Goal: Transaction & Acquisition: Purchase product/service

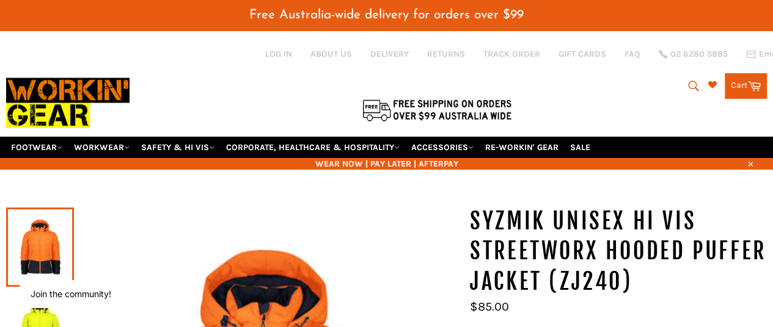
click at [216, 139] on link "SAFETY & HI VIS" at bounding box center [177, 147] width 83 height 21
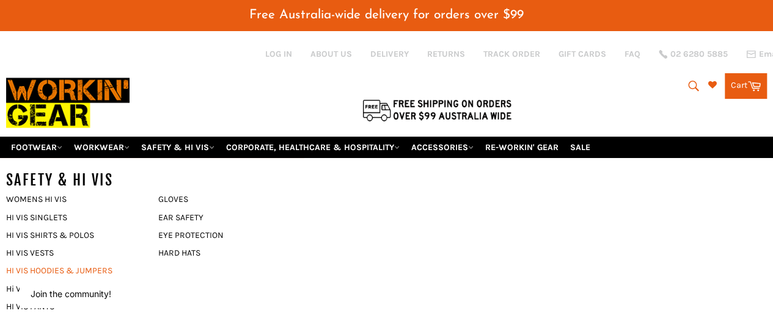
click at [94, 262] on link "HI VIS HOODIES & JUMPERS" at bounding box center [73, 271] width 146 height 18
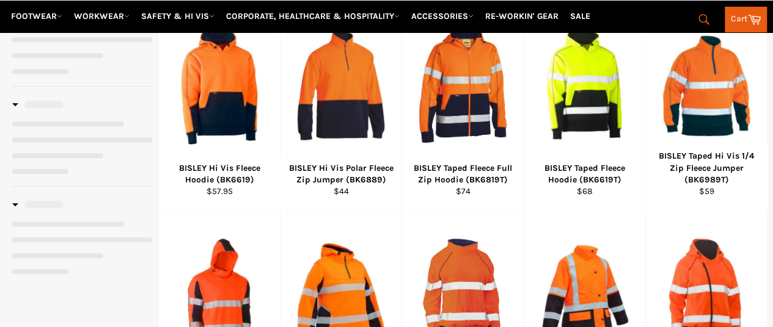
select select "**********"
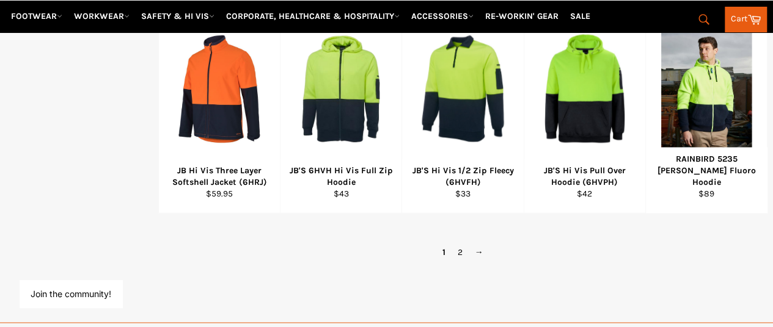
scroll to position [888, 0]
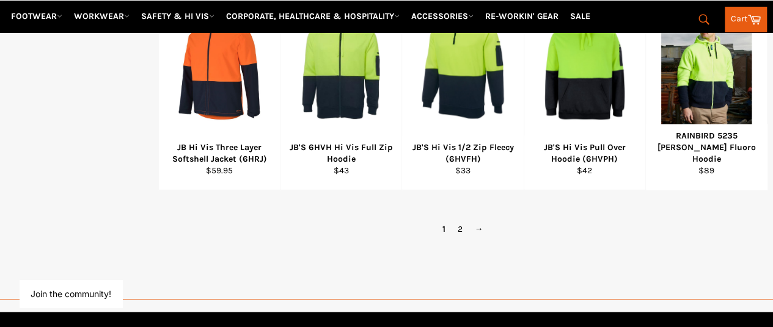
drag, startPoint x: 0, startPoint y: 0, endPoint x: 776, endPoint y: 229, distance: 808.9
click at [477, 221] on link "→" at bounding box center [479, 230] width 21 height 18
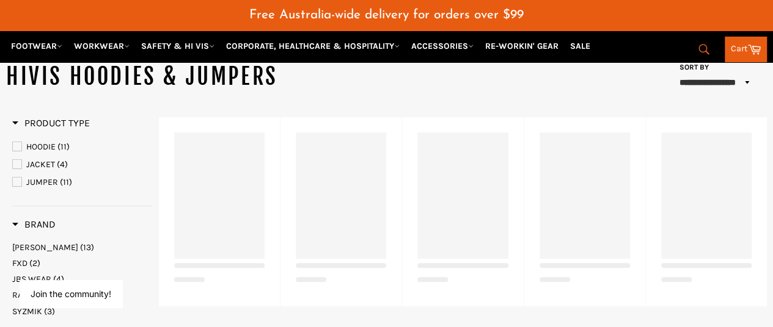
scroll to position [175, 0]
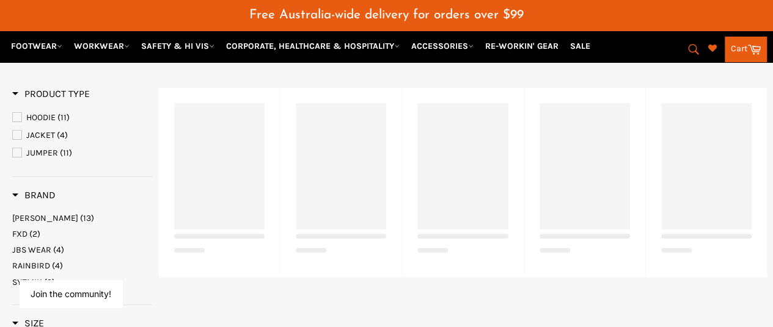
select select "**********"
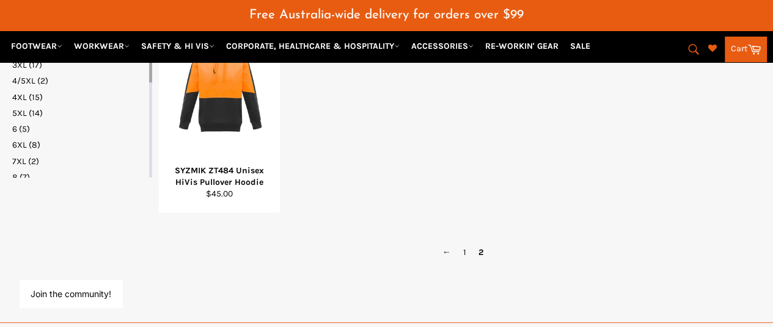
scroll to position [484, 0]
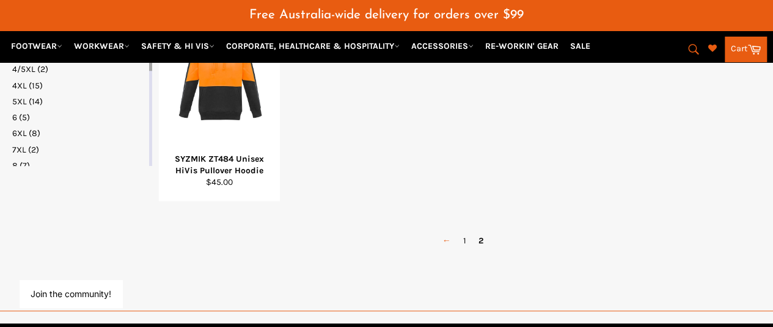
click at [445, 232] on link "←" at bounding box center [446, 241] width 21 height 18
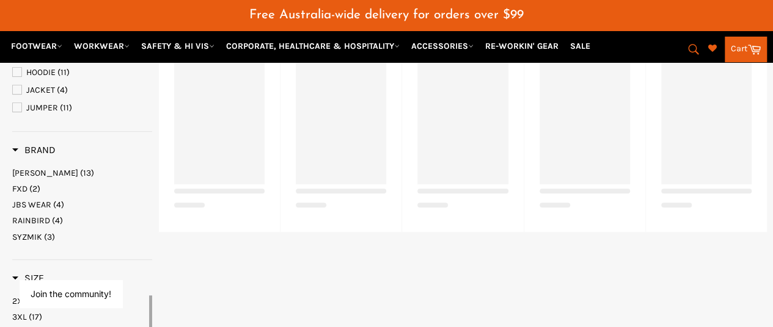
scroll to position [218, 0]
select select "**********"
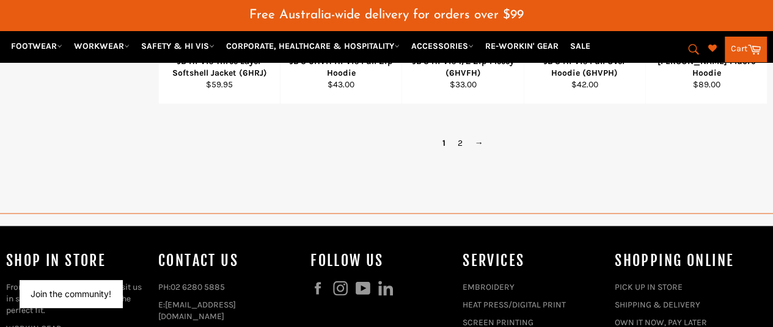
scroll to position [0, 0]
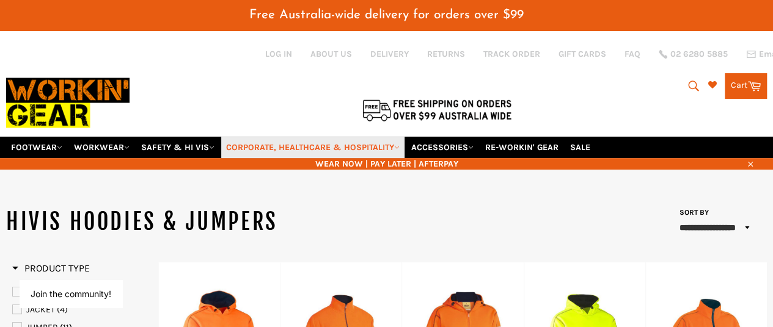
click at [277, 137] on link "CORPORATE, HEALTHCARE & HOSPITALITY" at bounding box center [312, 147] width 183 height 21
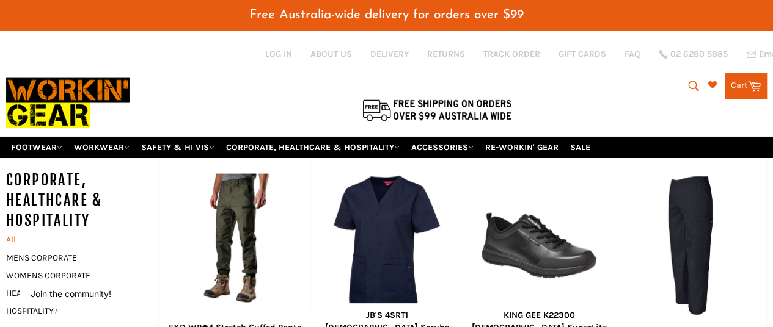
click at [11, 231] on link "All" at bounding box center [79, 240] width 158 height 18
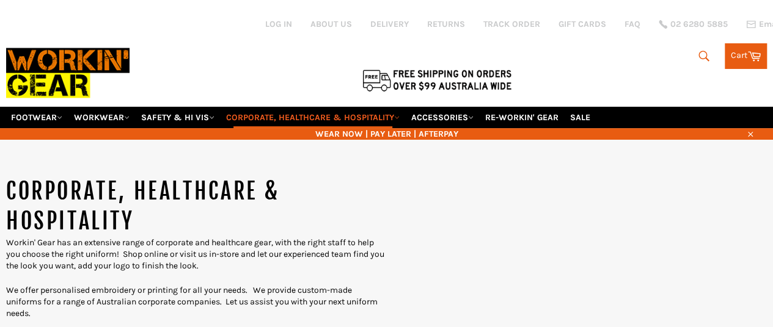
click at [698, 49] on icon "submit" at bounding box center [703, 55] width 13 height 13
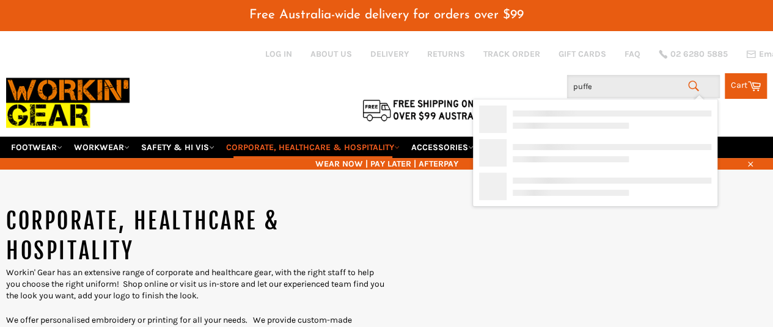
type input "puffer"
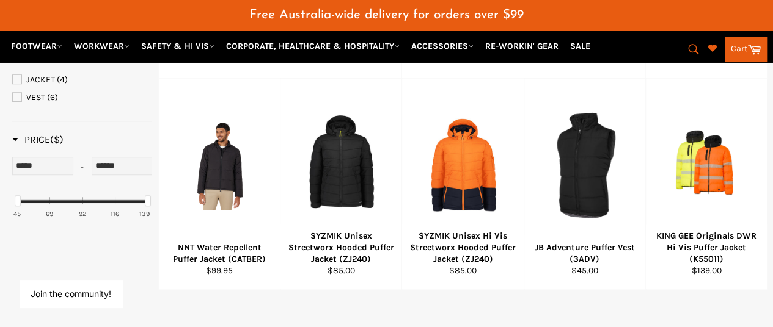
scroll to position [373, 0]
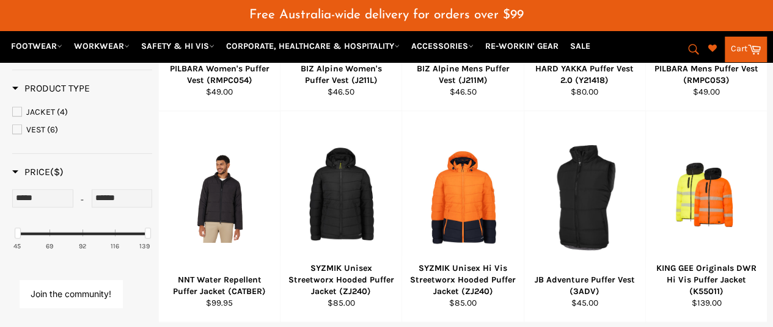
drag, startPoint x: 776, startPoint y: 36, endPoint x: 781, endPoint y: 130, distance: 93.6
click at [772, 130] on html "{"id":"", "email":"","default_address":null,"first_name":"","last_name":"","nam…" at bounding box center [386, 215] width 773 height 1177
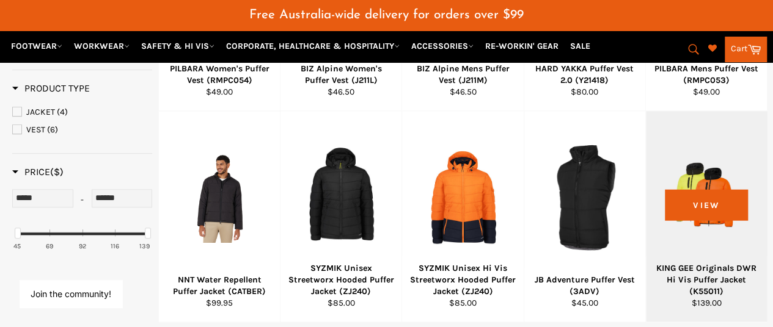
click at [711, 198] on div at bounding box center [706, 198] width 90 height 144
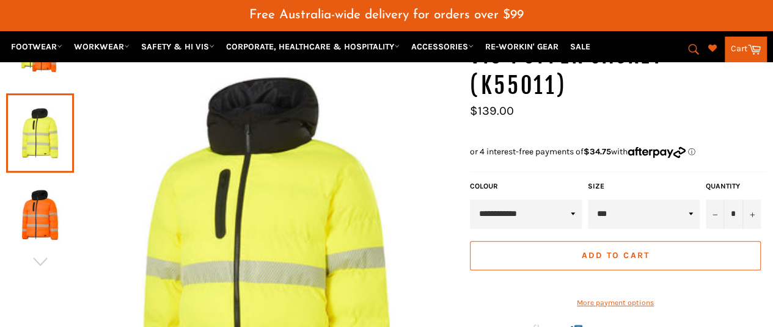
click at [44, 207] on img at bounding box center [40, 214] width 56 height 67
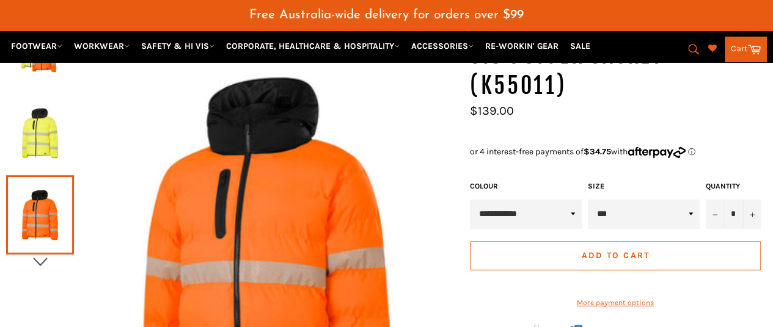
click at [37, 253] on icon "button" at bounding box center [40, 262] width 18 height 18
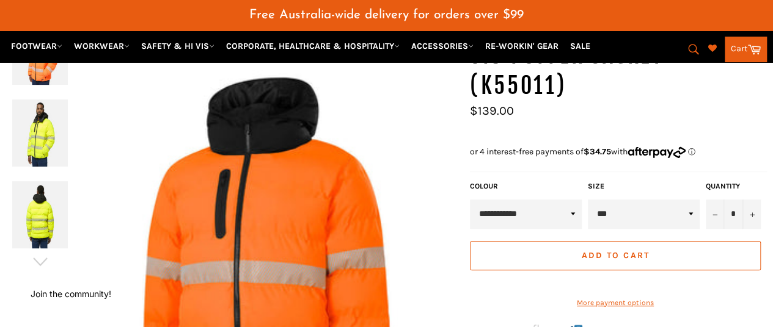
click at [44, 184] on img at bounding box center [40, 214] width 56 height 67
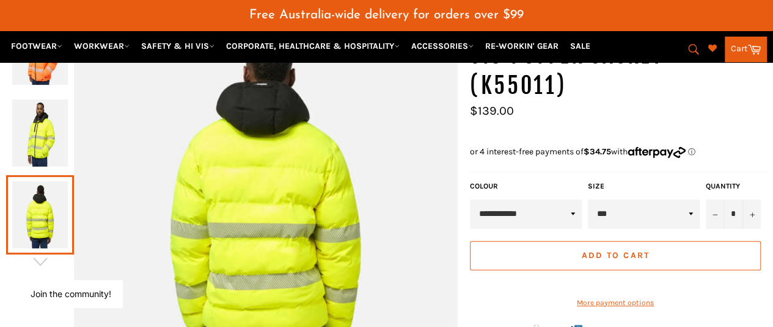
click at [46, 125] on img at bounding box center [40, 133] width 56 height 67
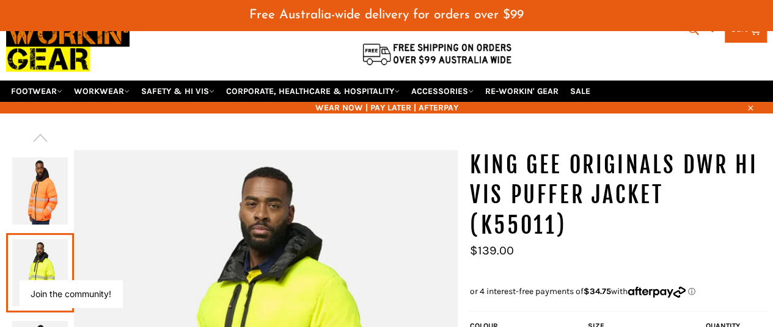
scroll to position [59, 0]
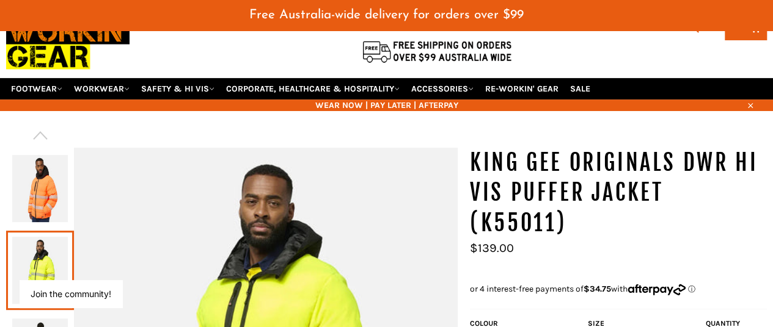
click at [43, 194] on img at bounding box center [40, 188] width 56 height 67
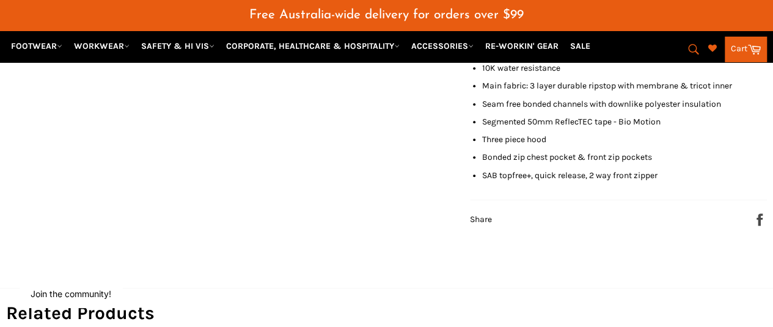
scroll to position [583, 0]
